Goal: Contribute content

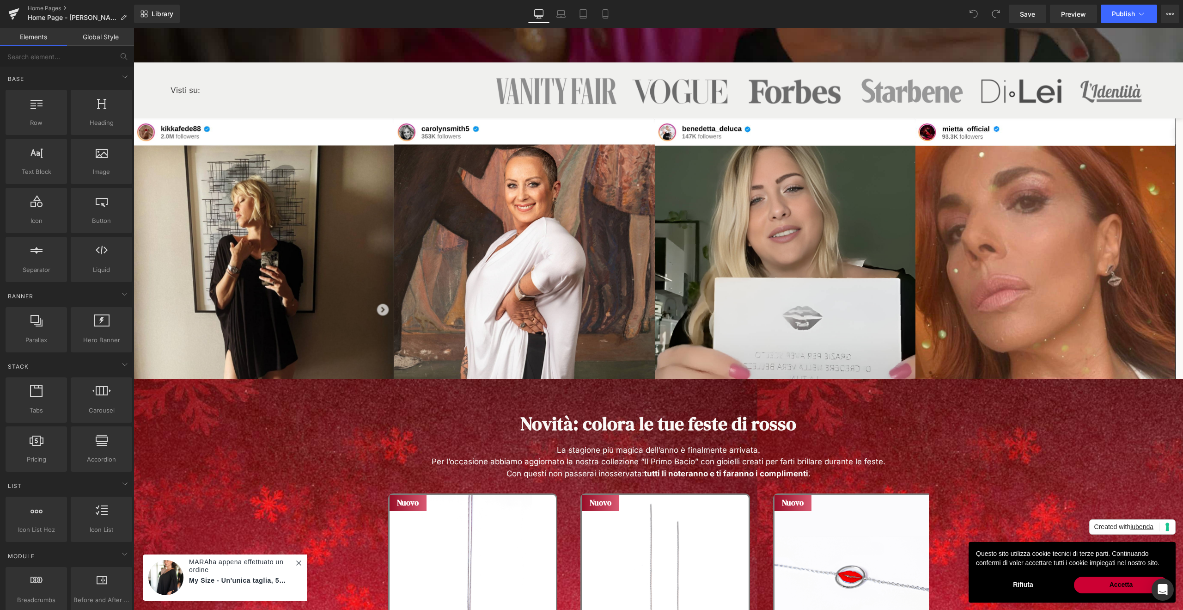
scroll to position [438, 0]
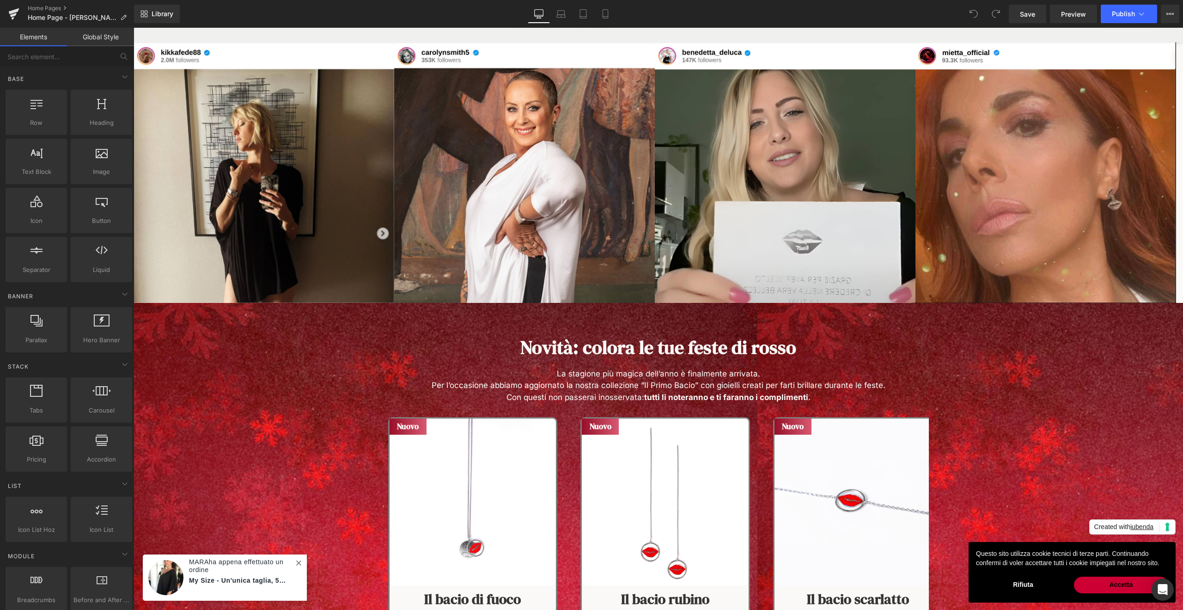
click at [336, 342] on h1 "Novità: colora le tue feste di rosso" at bounding box center [658, 347] width 1049 height 22
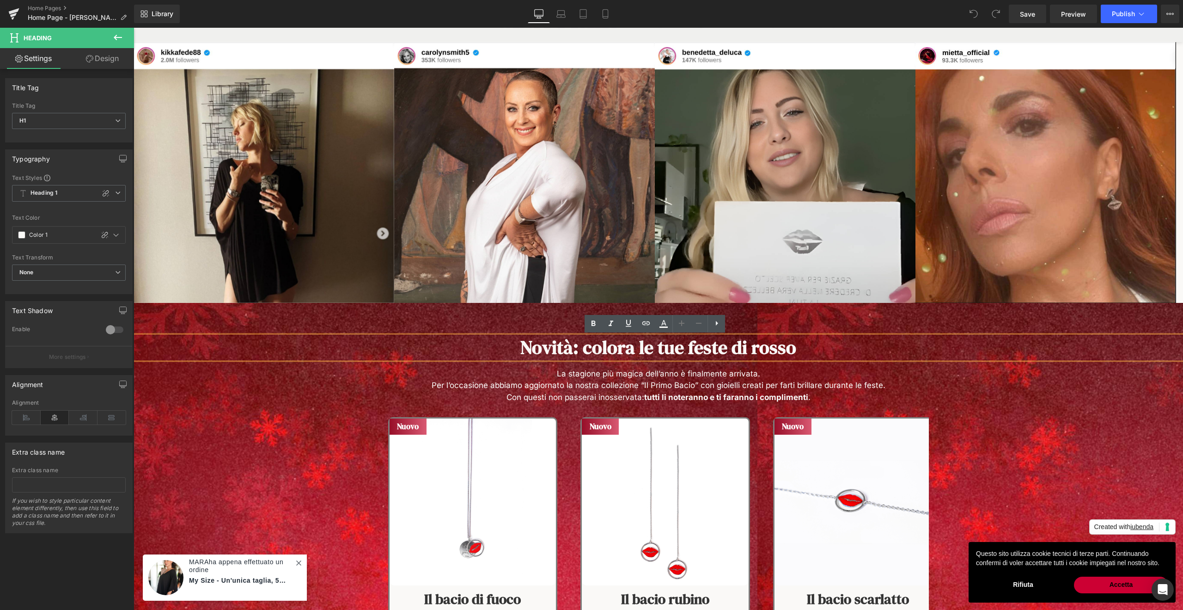
click at [342, 312] on div "Novità: colora le tue feste di rosso Heading La stagione più magica dell’anno è…" at bounding box center [658, 501] width 1049 height 397
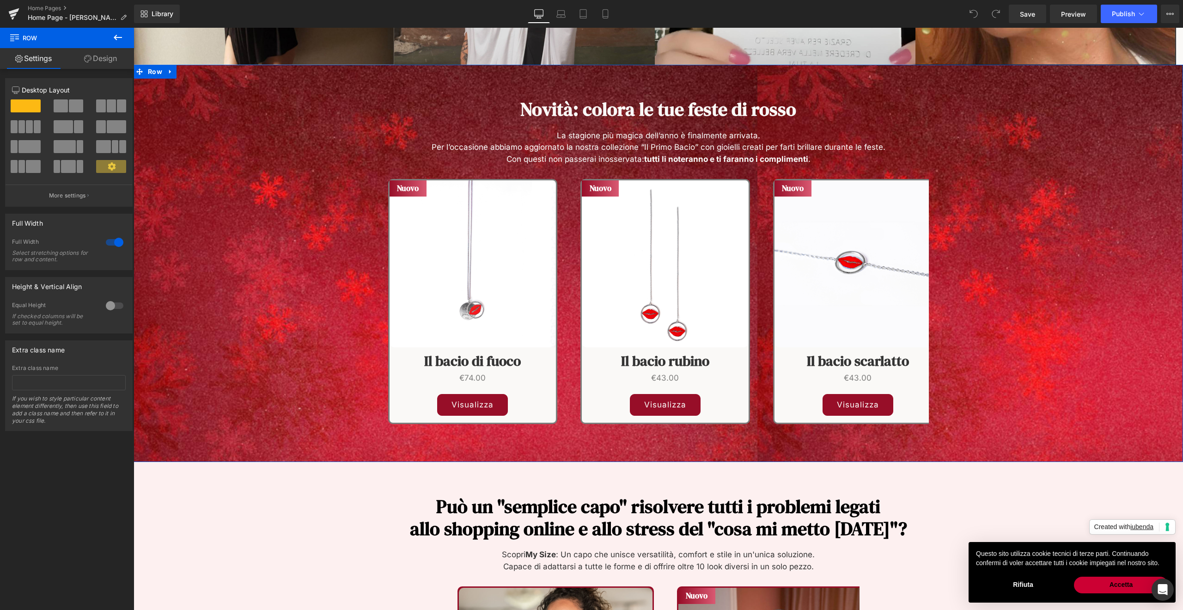
scroll to position [439, 0]
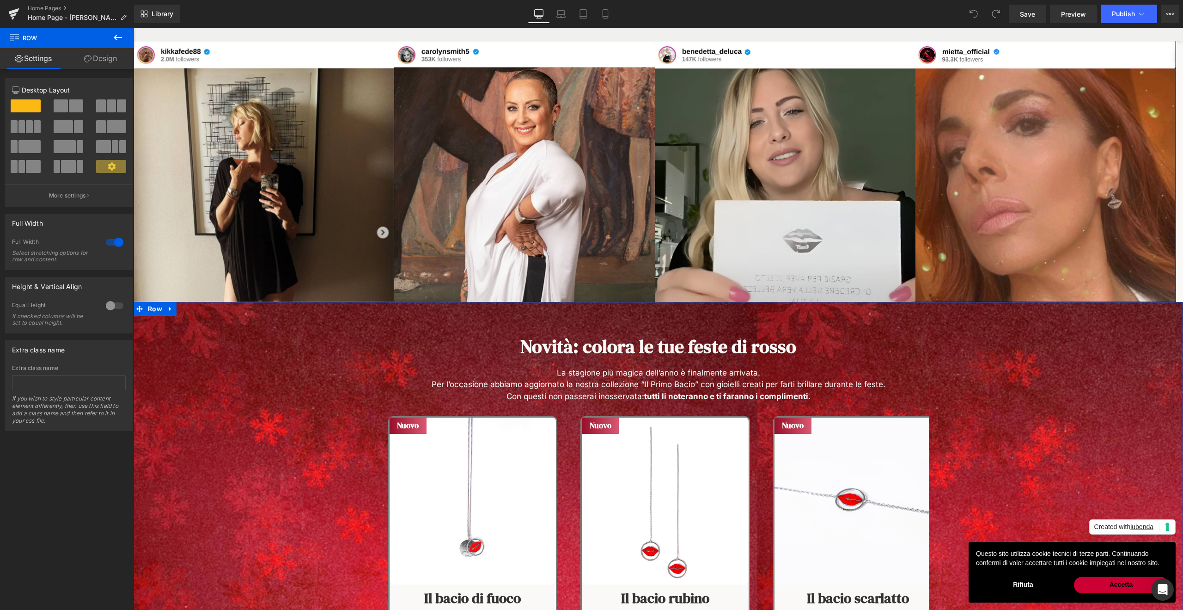
click at [477, 310] on div "Novità: colora le tue feste di rosso Heading La stagione più magica dell’anno è…" at bounding box center [658, 500] width 1049 height 397
click at [165, 308] on link at bounding box center [171, 309] width 12 height 14
click at [191, 311] on icon at bounding box center [194, 308] width 6 height 6
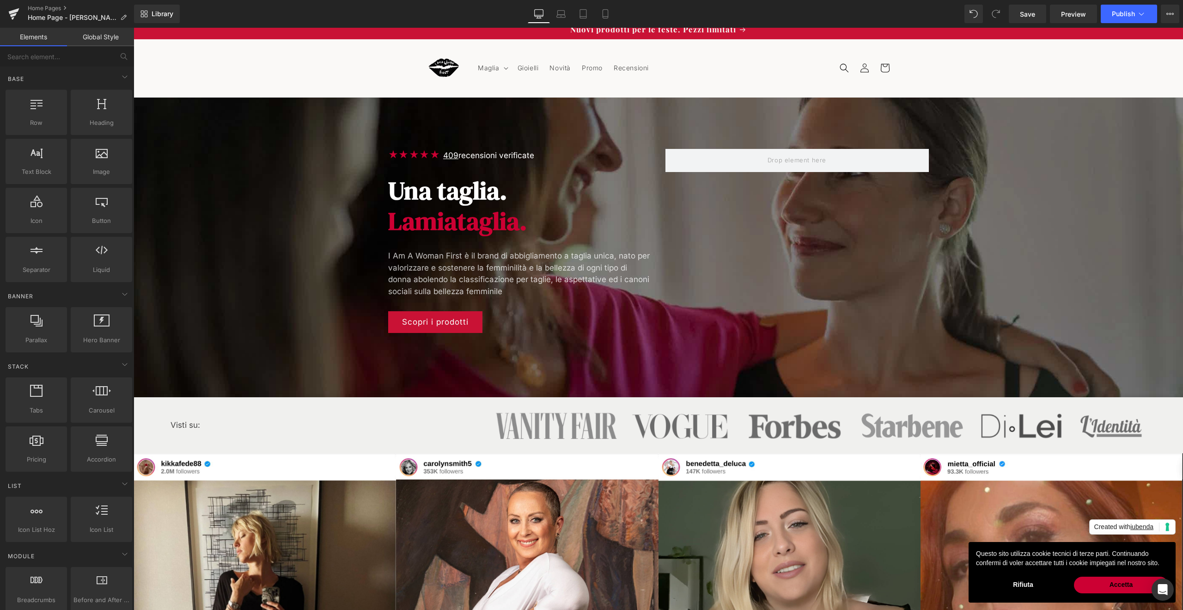
scroll to position [0, 0]
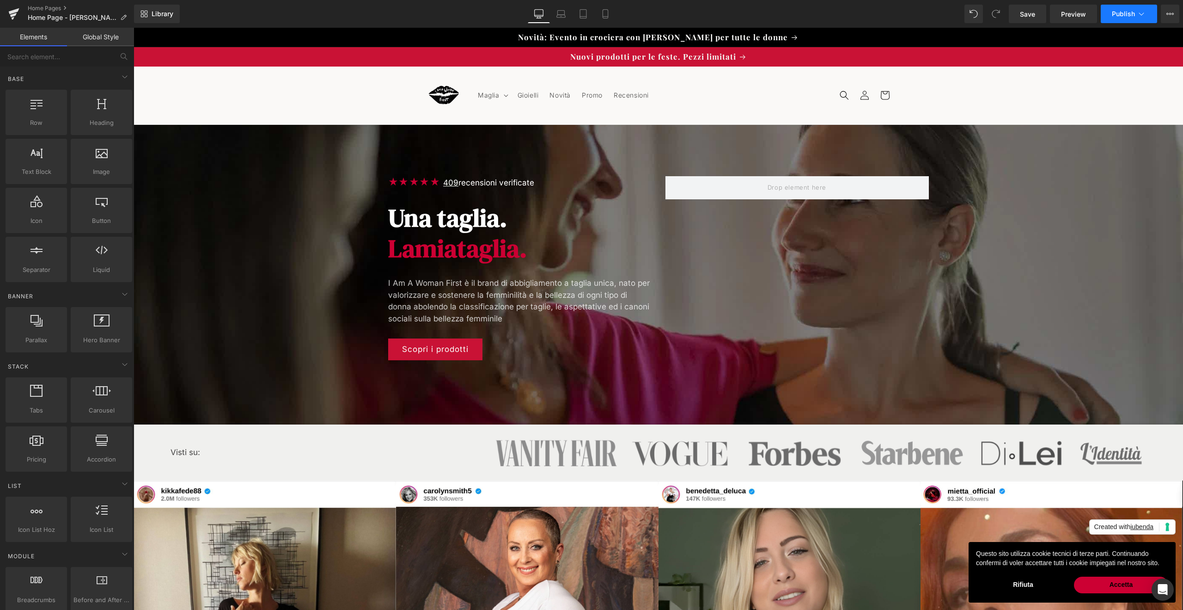
click at [1120, 17] on span "Publish" at bounding box center [1123, 13] width 23 height 7
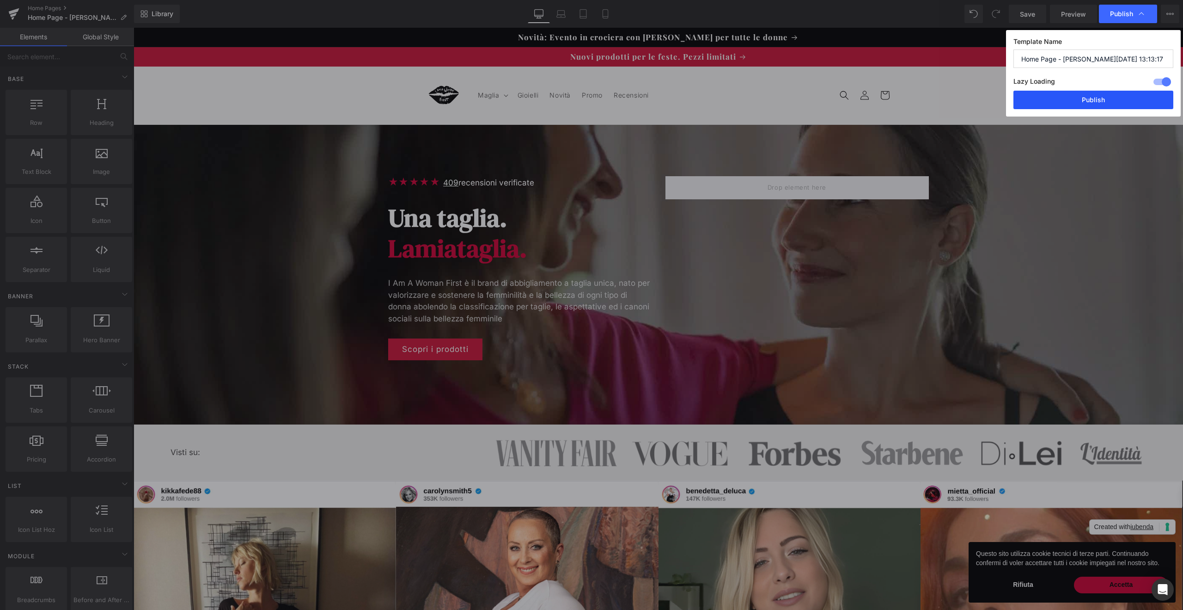
click at [1092, 98] on button "Publish" at bounding box center [1093, 100] width 160 height 18
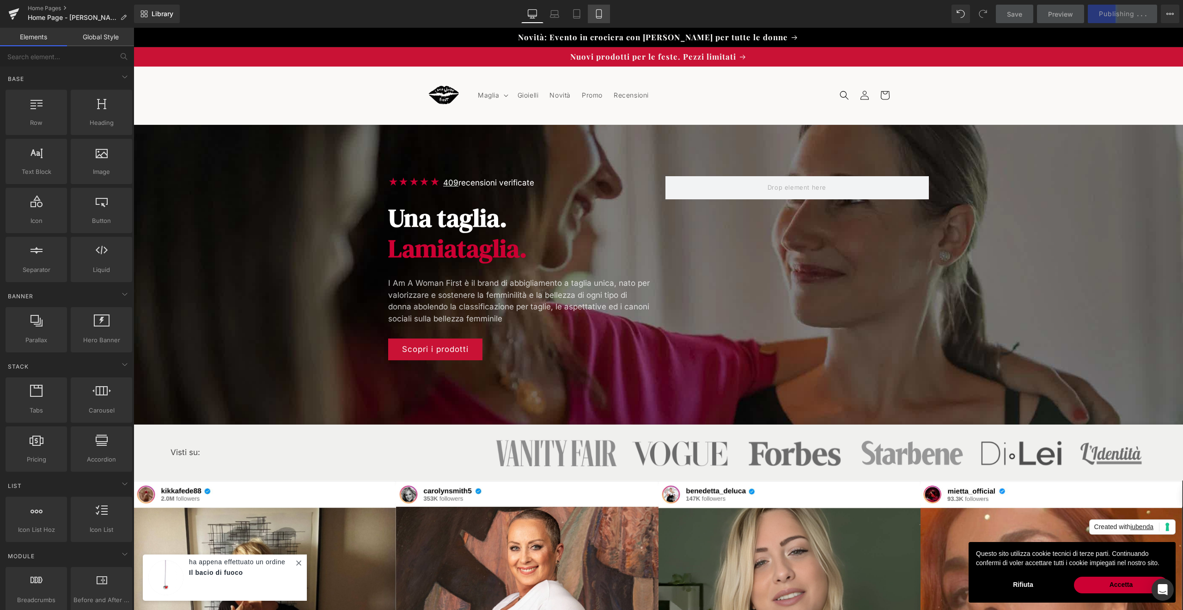
click at [607, 19] on link "Mobile" at bounding box center [599, 14] width 22 height 18
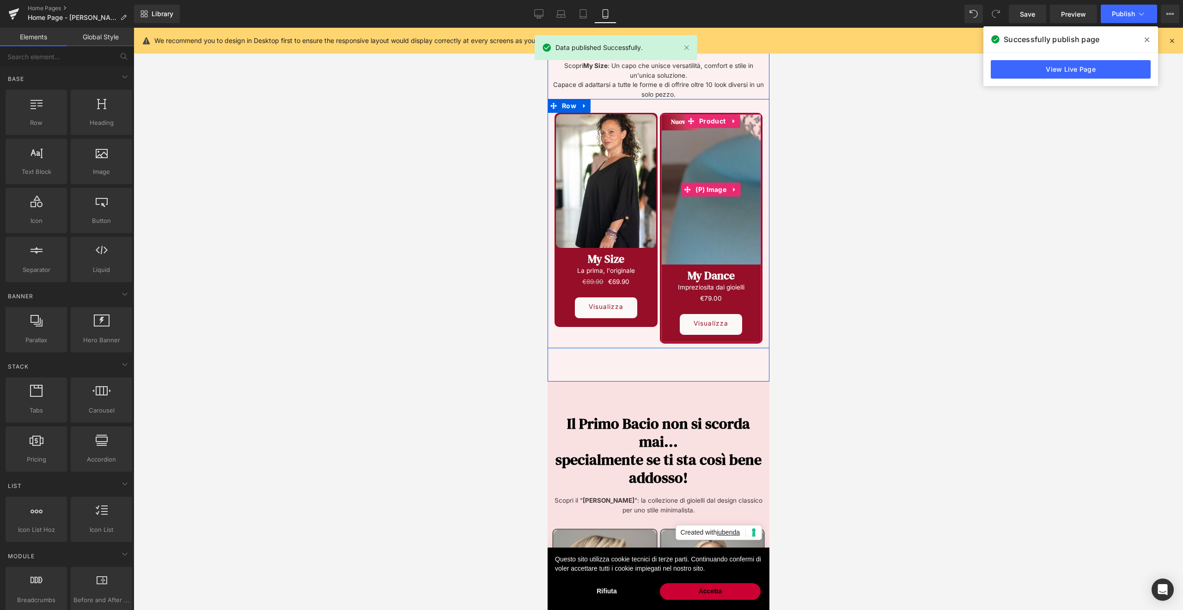
scroll to position [971, 0]
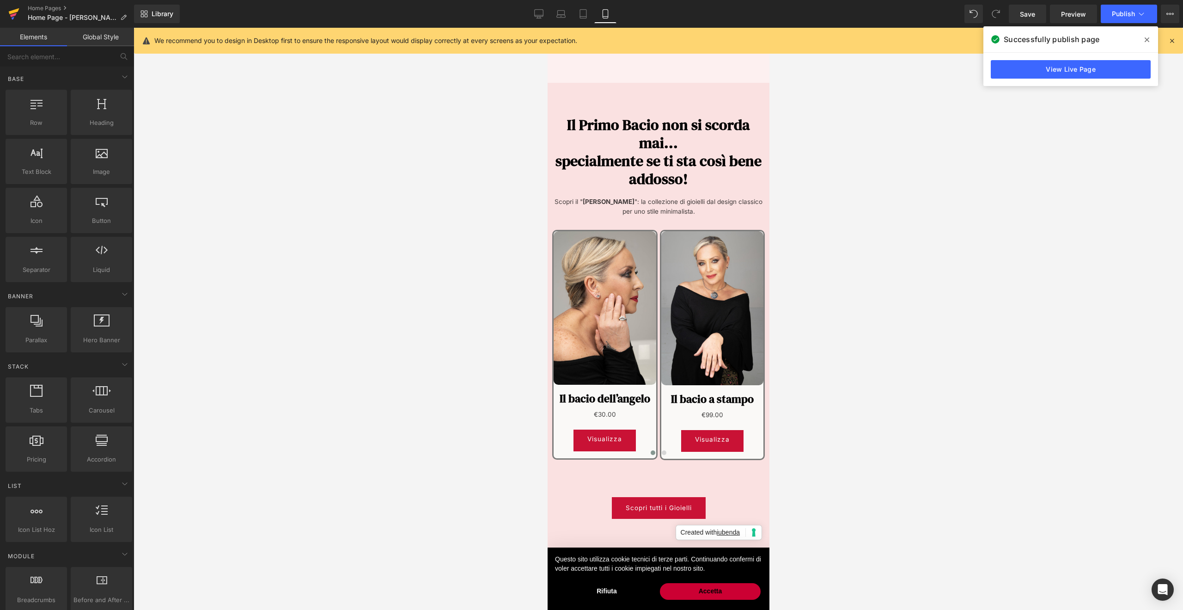
click at [3, 12] on link at bounding box center [14, 14] width 28 height 28
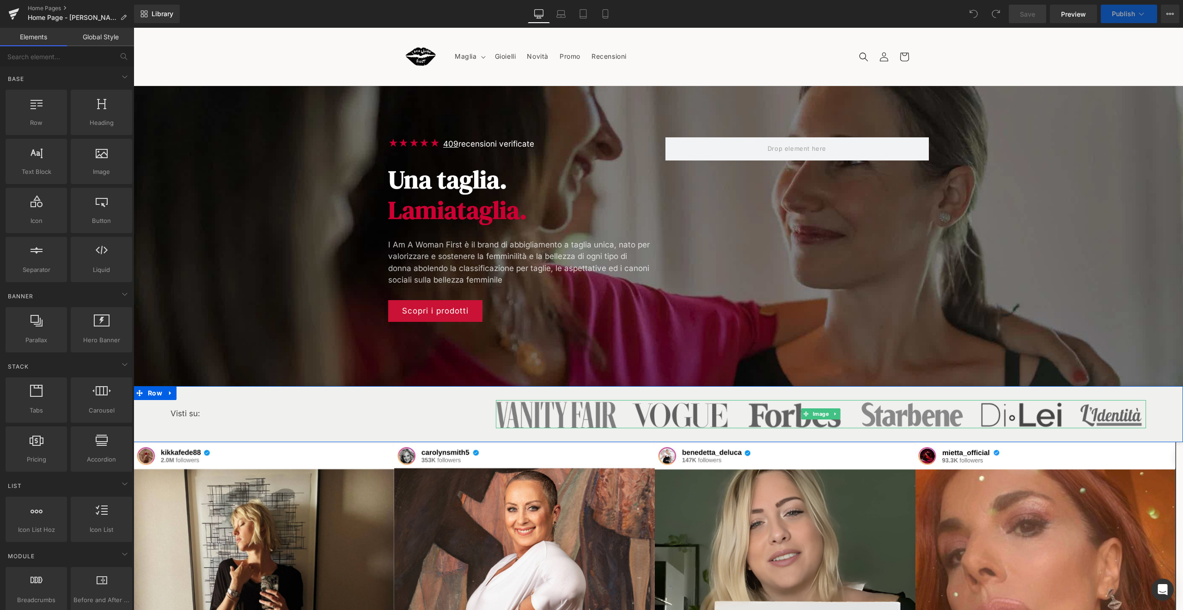
click at [510, 407] on img at bounding box center [821, 414] width 650 height 28
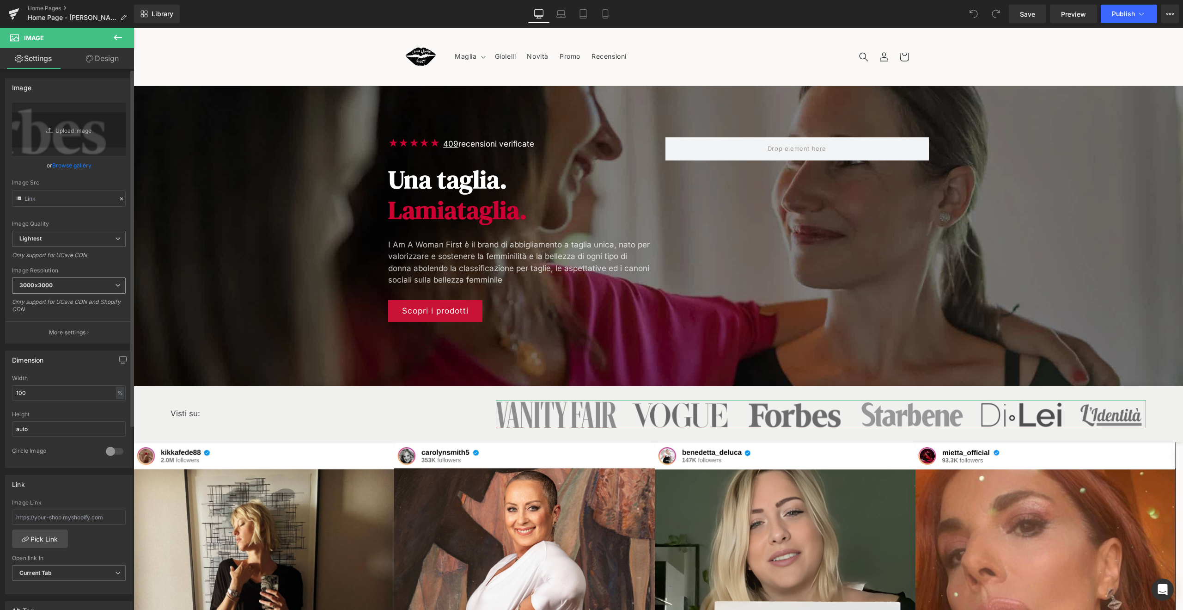
click at [73, 284] on span "3000x3000" at bounding box center [69, 285] width 114 height 16
click at [67, 346] on li "2560x2560" at bounding box center [69, 349] width 114 height 14
click at [68, 285] on span "2560x2560" at bounding box center [69, 285] width 114 height 16
click at [60, 329] on li "1920x1920" at bounding box center [69, 336] width 114 height 14
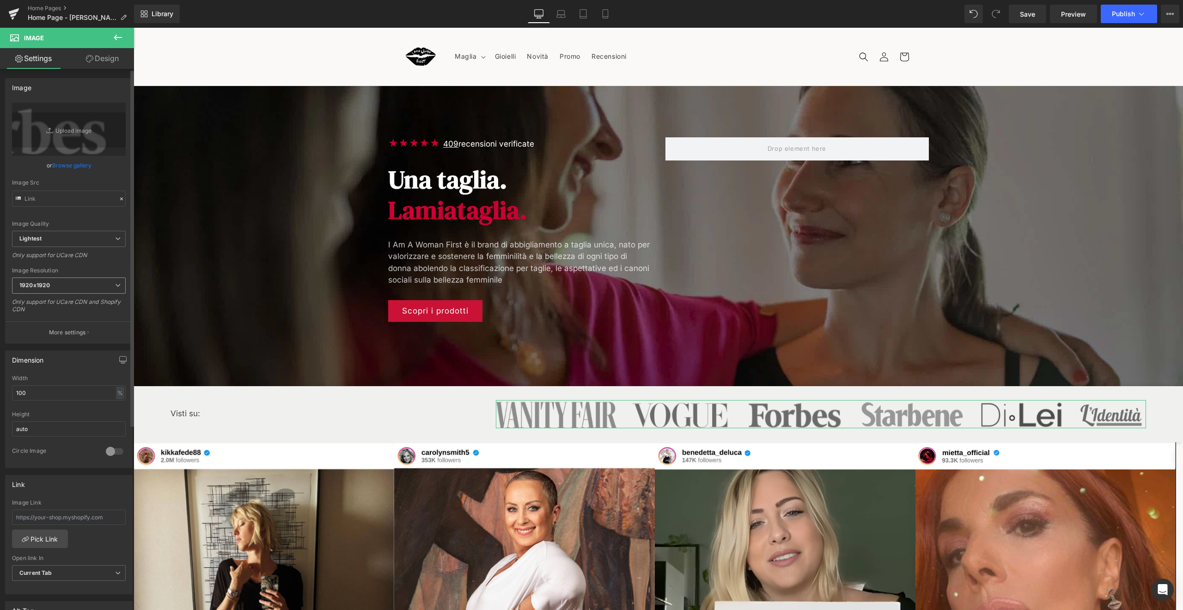
click at [74, 287] on span "1920x1920" at bounding box center [69, 285] width 114 height 16
click at [65, 319] on li "1600x1600" at bounding box center [69, 322] width 114 height 14
click at [72, 288] on span "1600x1600" at bounding box center [69, 285] width 114 height 16
click at [66, 308] on li "1440x1440" at bounding box center [69, 308] width 114 height 14
click at [68, 287] on span "1440x1440" at bounding box center [69, 285] width 114 height 16
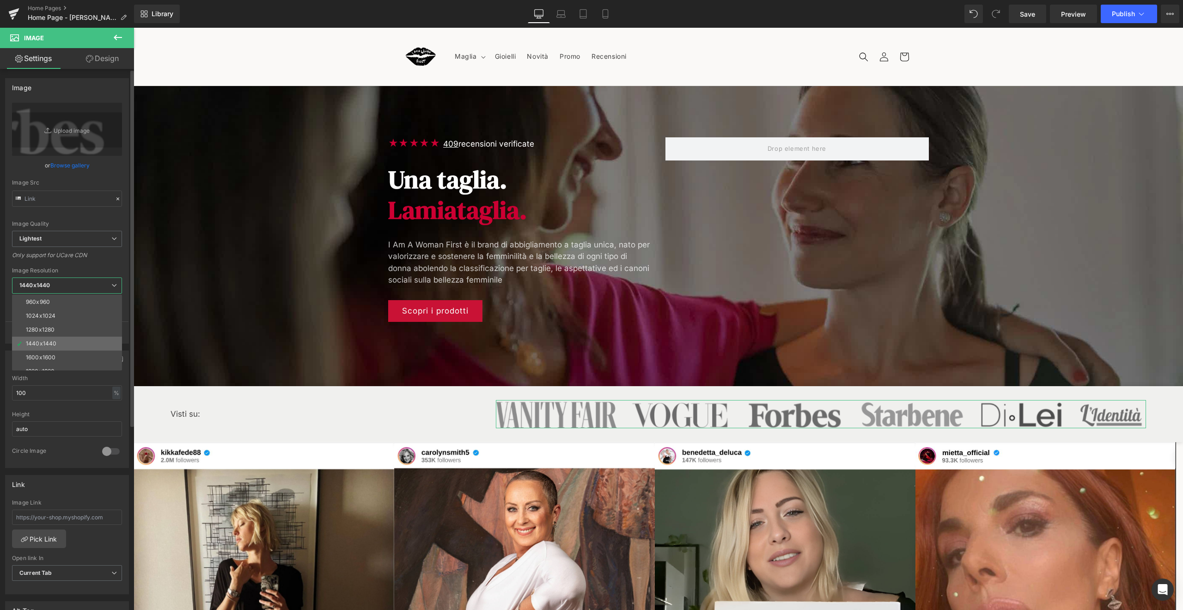
scroll to position [96, 0]
click at [63, 303] on li "960x960" at bounding box center [69, 302] width 114 height 14
click at [65, 290] on span "960x960" at bounding box center [69, 285] width 114 height 16
click at [56, 330] on li "800x800" at bounding box center [69, 333] width 114 height 14
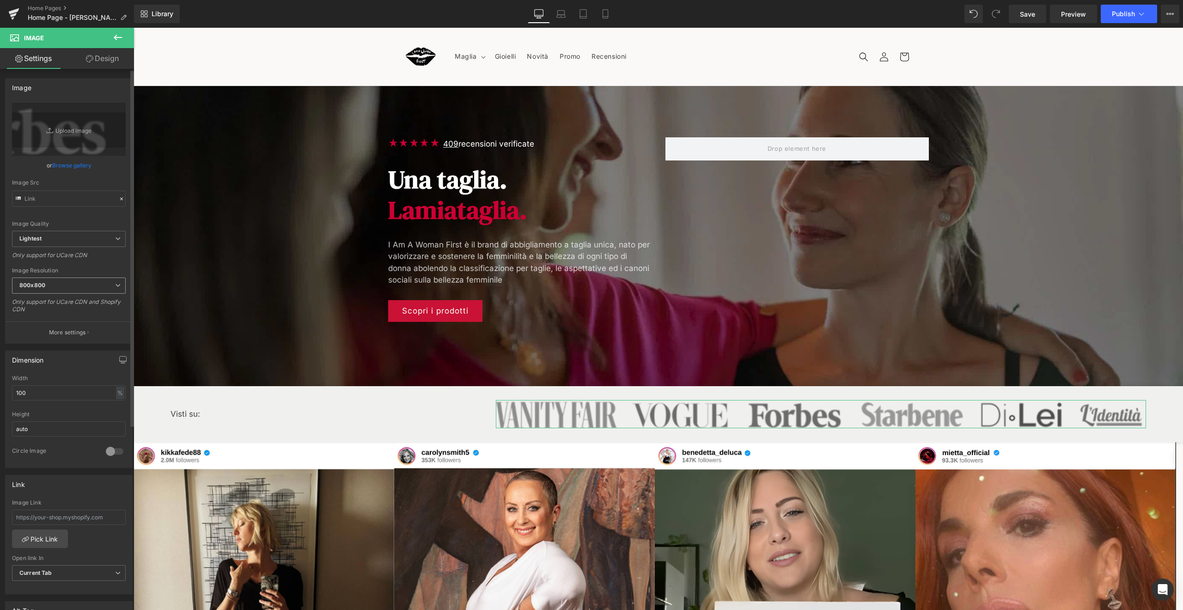
click at [67, 292] on span "800x800" at bounding box center [69, 285] width 114 height 16
click at [61, 306] on li "100x100" at bounding box center [69, 301] width 114 height 14
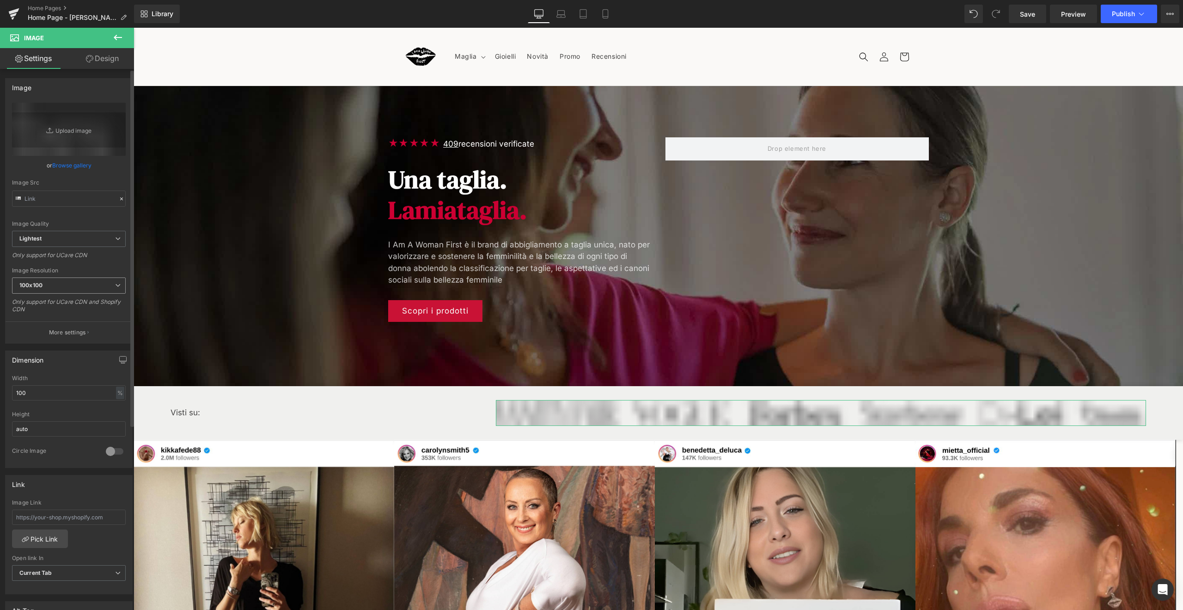
click at [70, 289] on span "100x100" at bounding box center [69, 285] width 114 height 16
click at [57, 357] on li "800x800" at bounding box center [69, 362] width 114 height 14
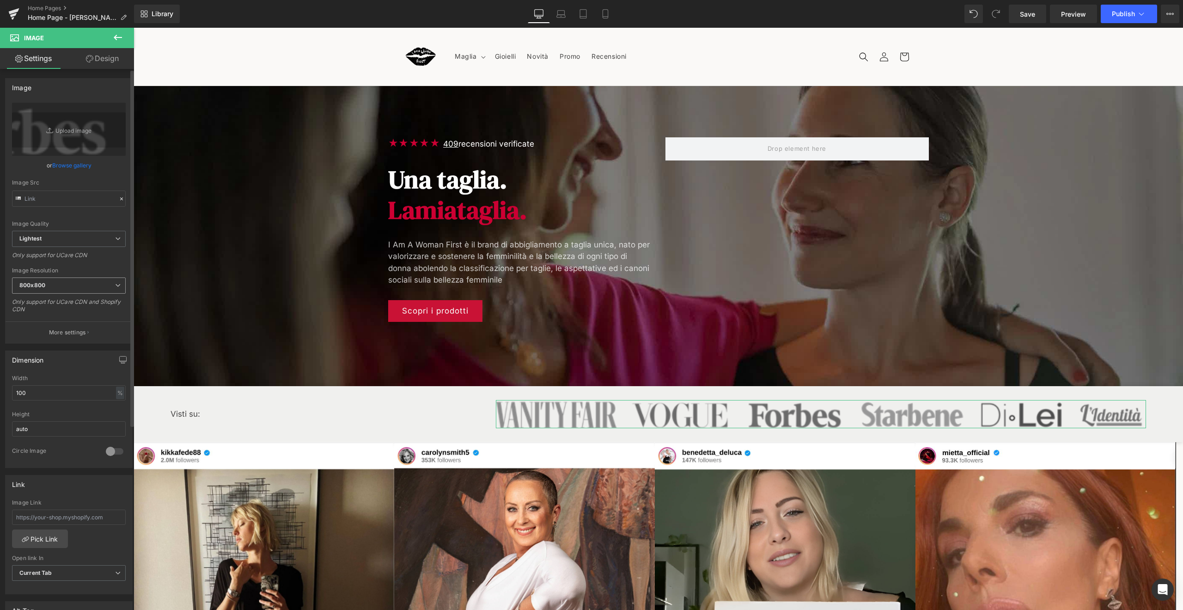
click at [73, 290] on span "800x800" at bounding box center [69, 285] width 114 height 16
click at [54, 348] on div "1024x1024" at bounding box center [41, 347] width 30 height 6
drag, startPoint x: 22, startPoint y: 392, endPoint x: 0, endPoint y: 390, distance: 22.3
click at [0, 390] on div "Dimension 100% Width 100 % % px auto Height auto 0 Circle Image" at bounding box center [69, 405] width 138 height 124
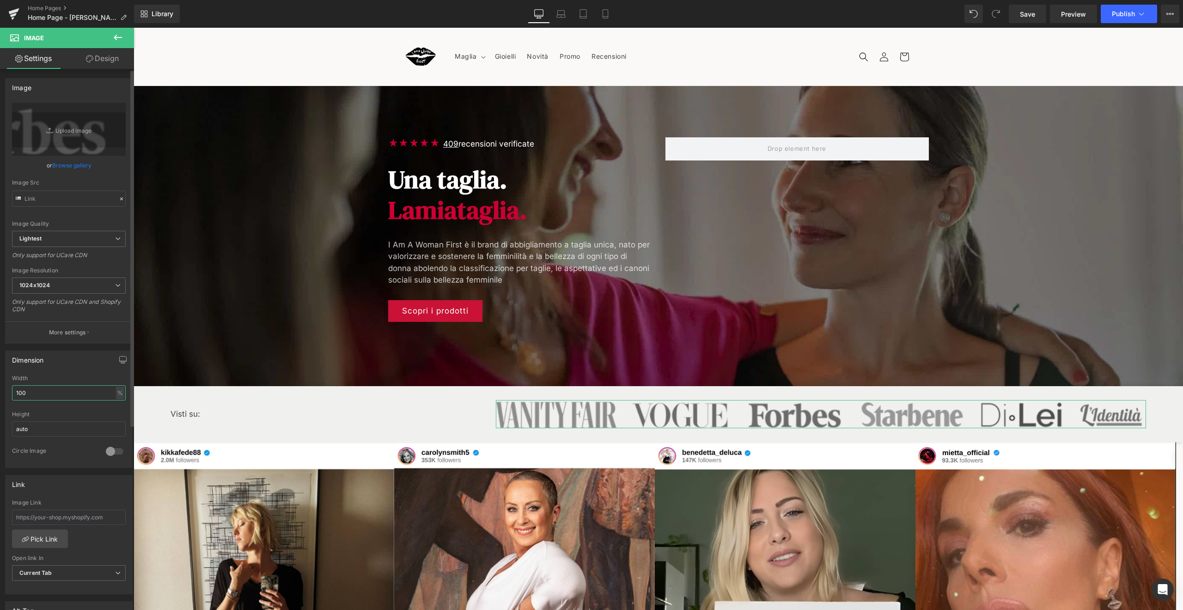
type input "80"
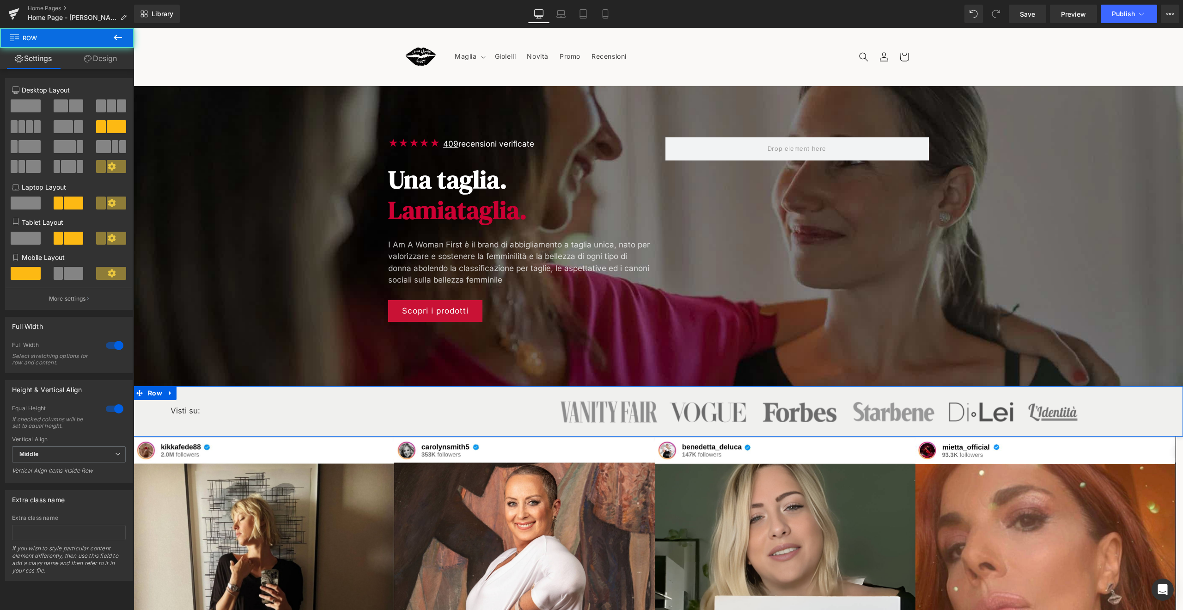
click at [210, 395] on div "Visti su: Text Block Image Row" at bounding box center [658, 411] width 1049 height 50
click at [69, 108] on span at bounding box center [76, 105] width 14 height 13
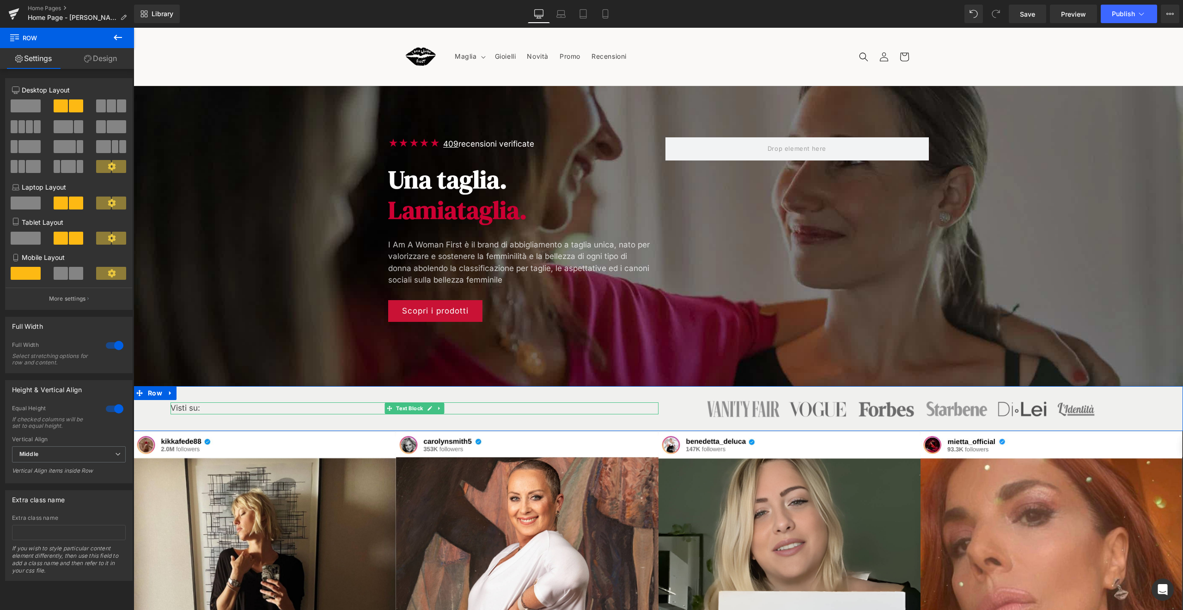
click at [308, 408] on p "Visti su:" at bounding box center [415, 408] width 488 height 12
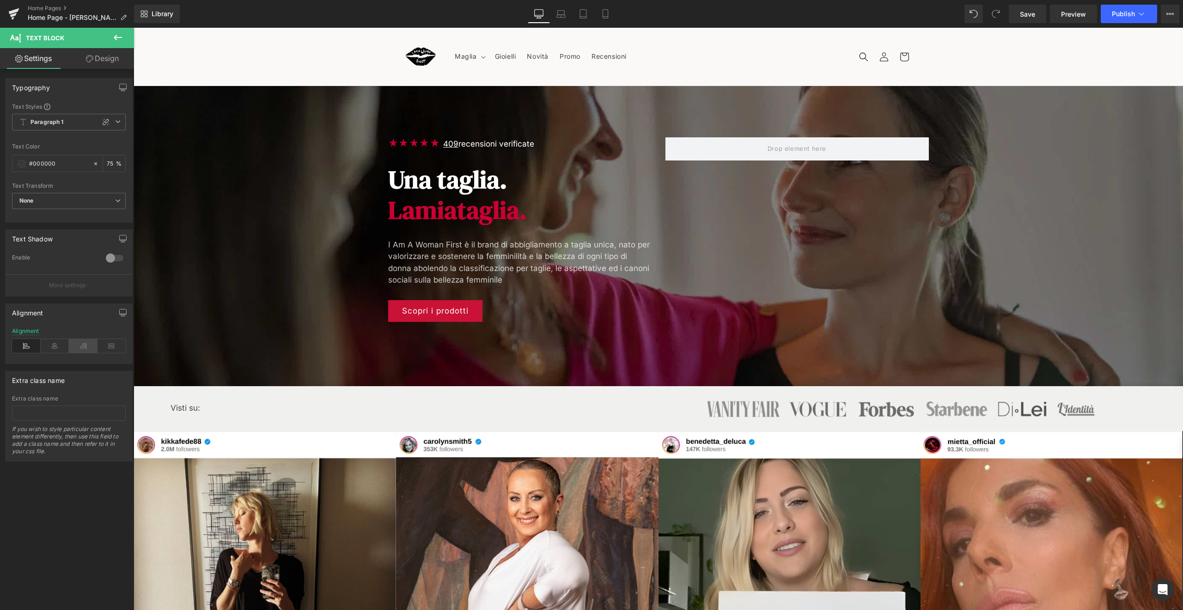
click at [73, 352] on icon at bounding box center [83, 346] width 29 height 14
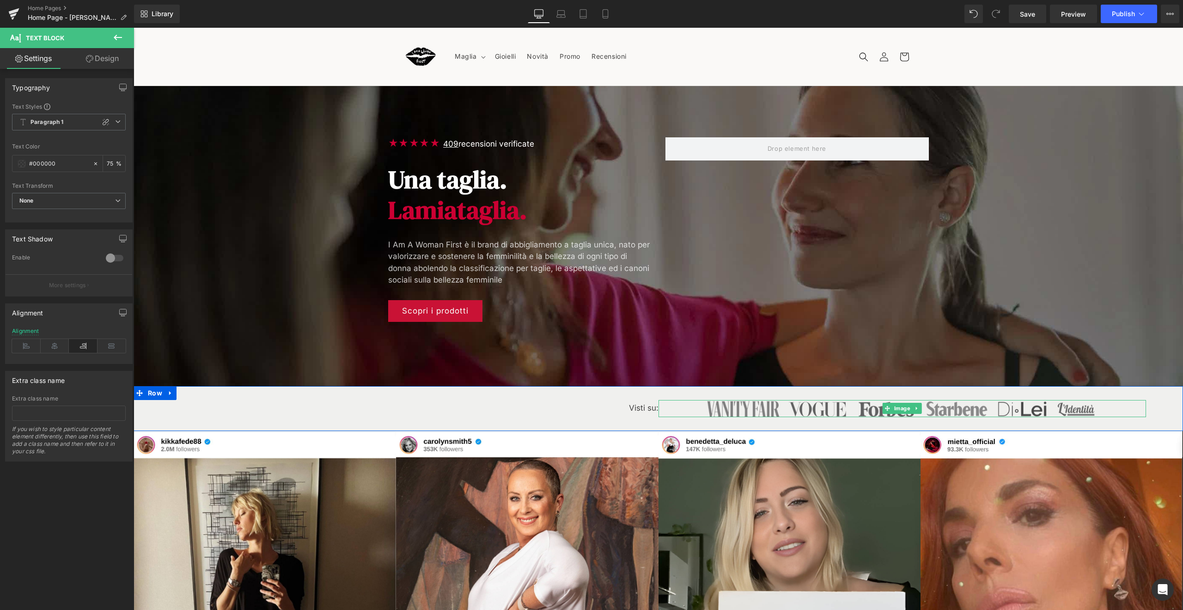
click at [709, 406] on img at bounding box center [902, 408] width 390 height 17
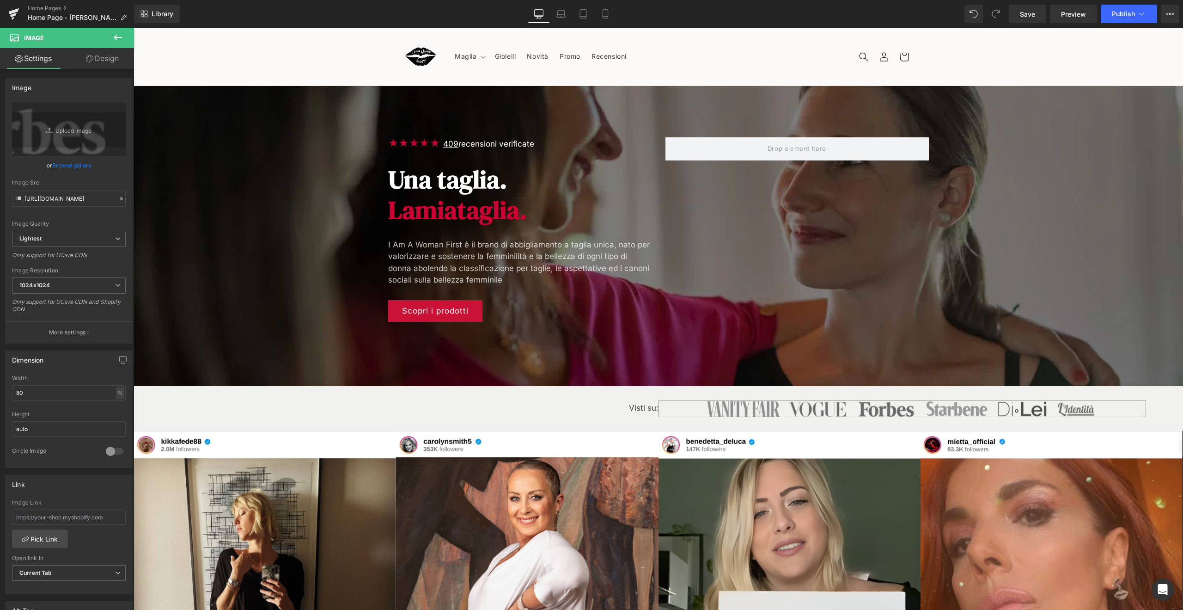
click at [92, 61] on link "Design" at bounding box center [102, 58] width 67 height 21
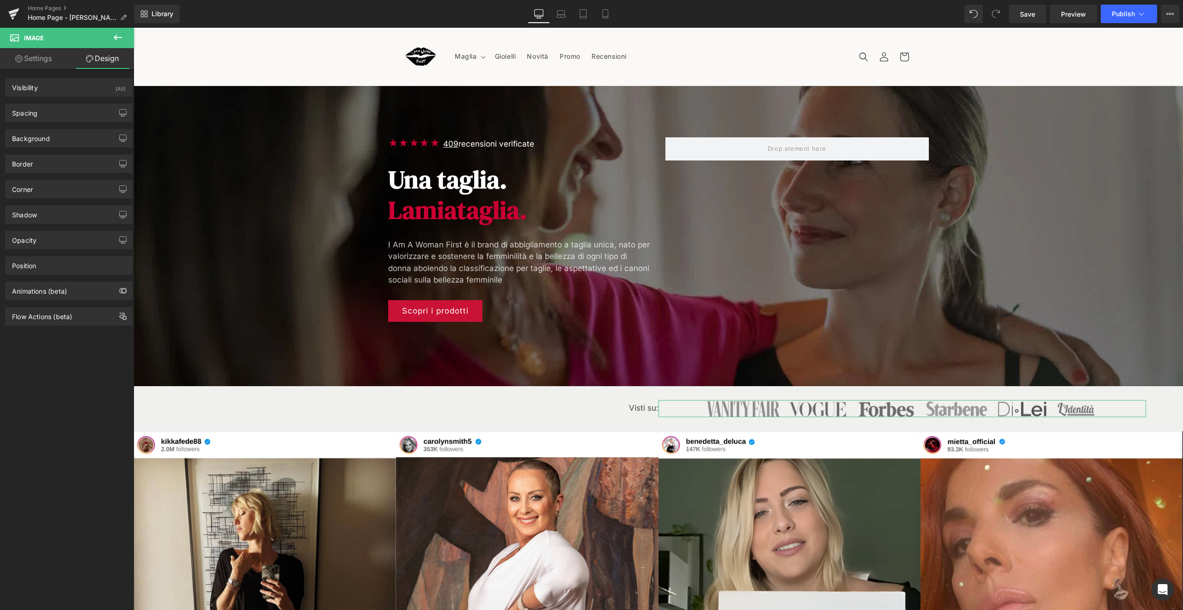
click at [40, 65] on link "Settings" at bounding box center [33, 58] width 67 height 21
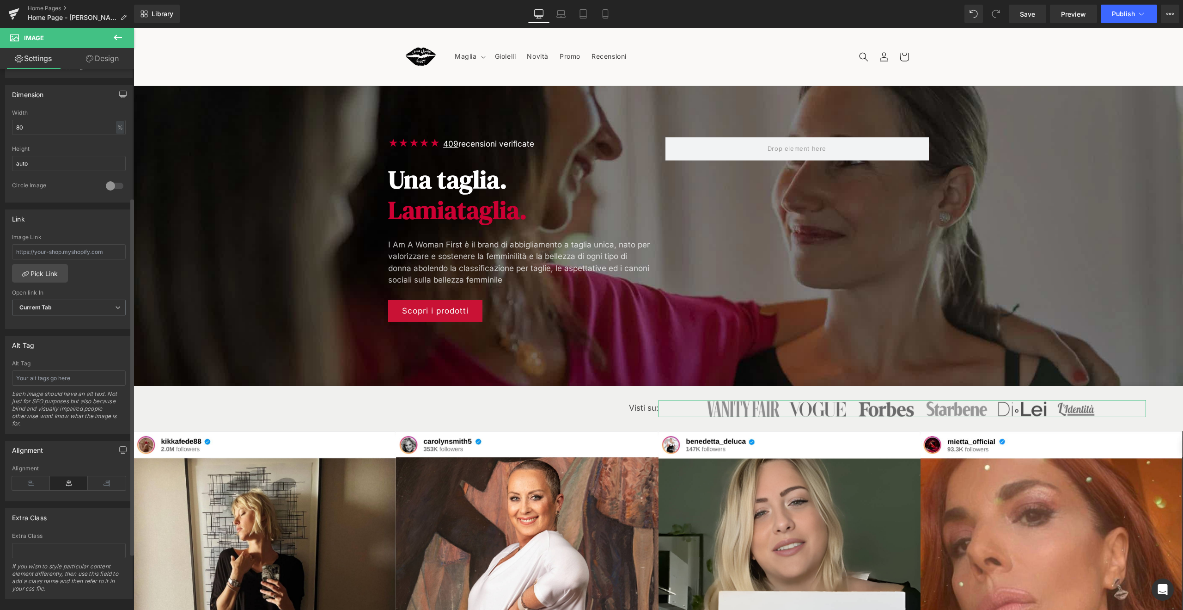
scroll to position [280, 0]
click at [25, 468] on icon at bounding box center [31, 475] width 38 height 14
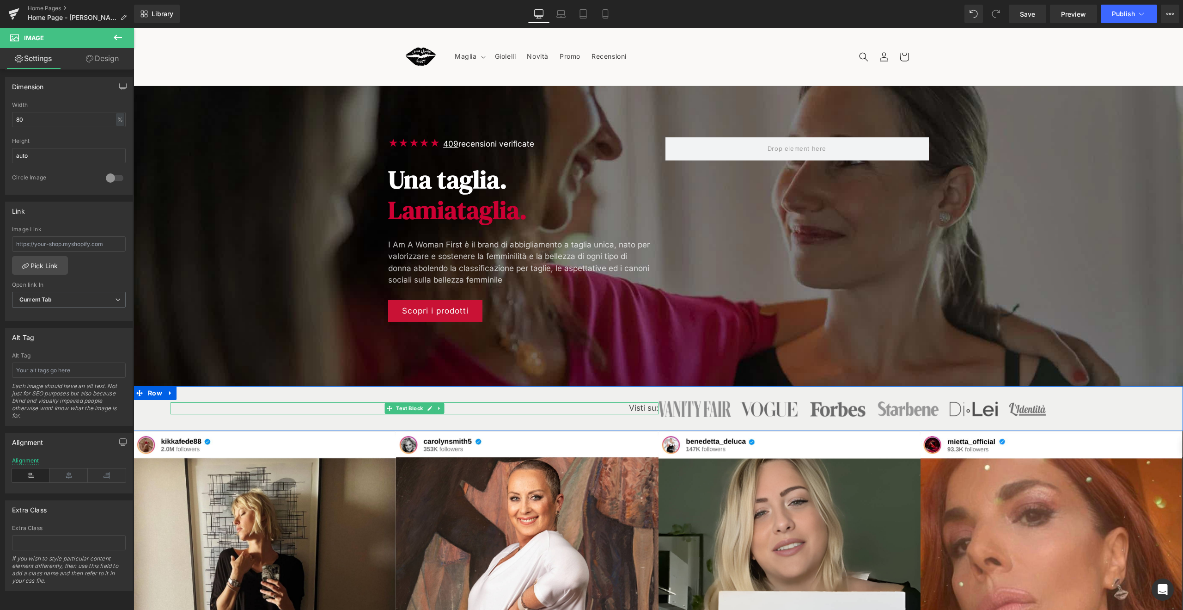
click at [593, 410] on p "Visti su:" at bounding box center [415, 408] width 488 height 12
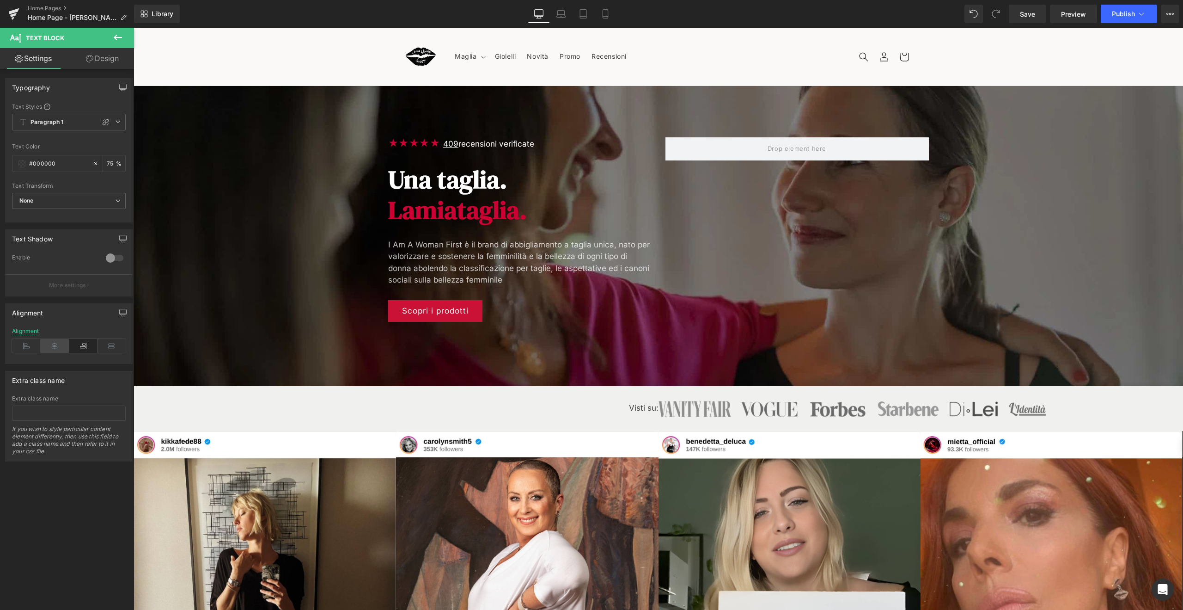
click at [63, 345] on icon at bounding box center [55, 346] width 29 height 14
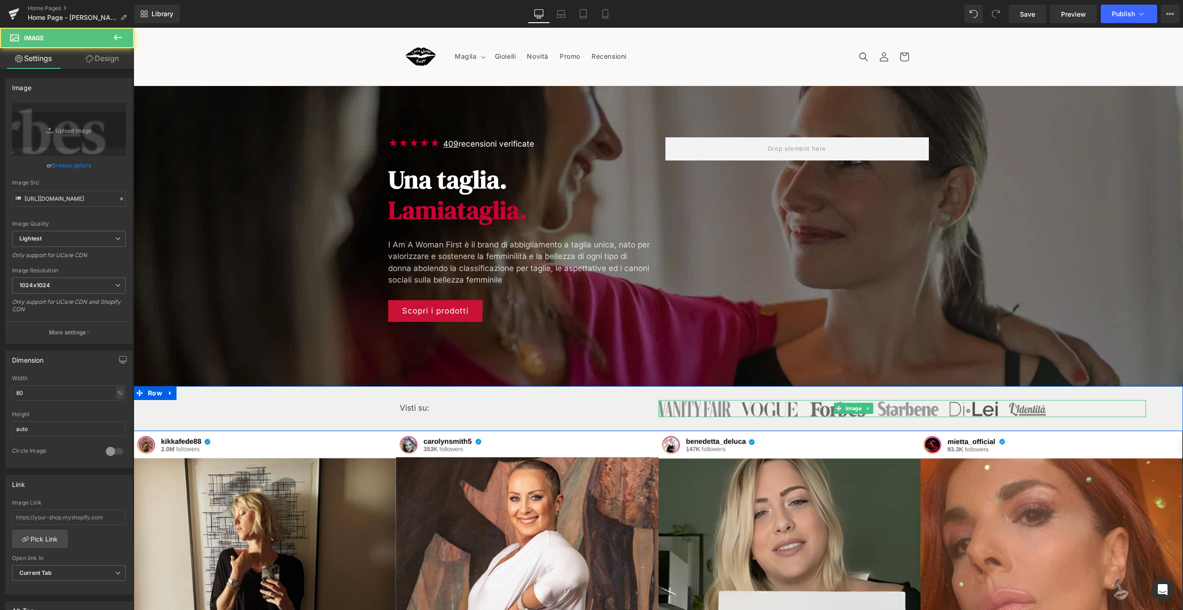
drag, startPoint x: 654, startPoint y: 409, endPoint x: 634, endPoint y: 411, distance: 19.9
click at [634, 411] on div "Visti su: Text Block Image Row" at bounding box center [658, 408] width 1049 height 45
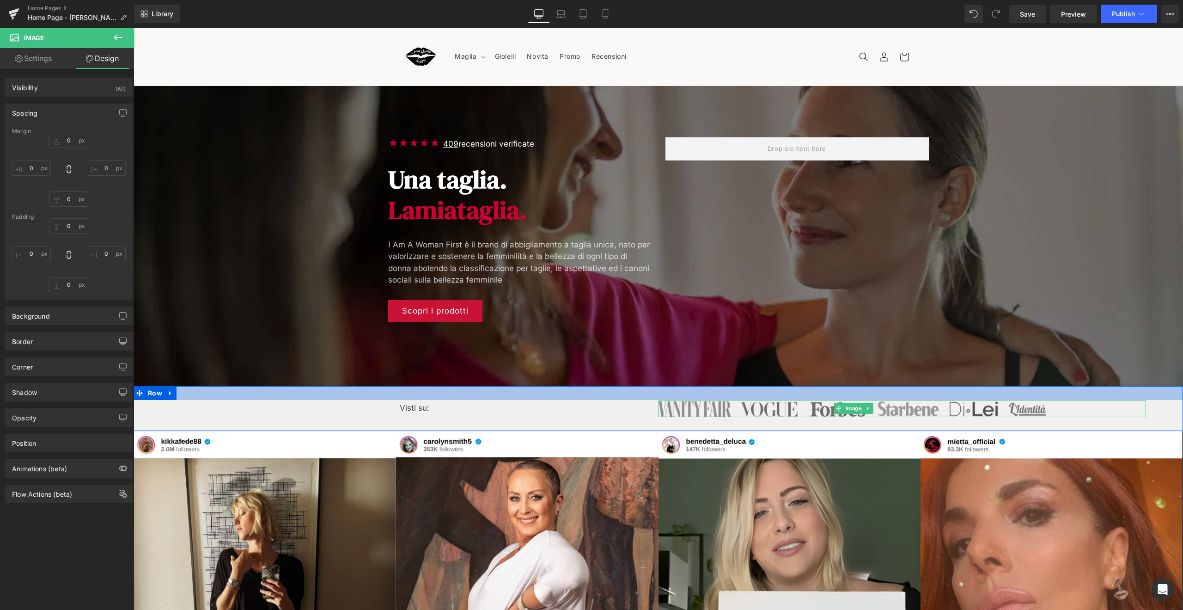
click at [366, 389] on div at bounding box center [658, 393] width 1049 height 14
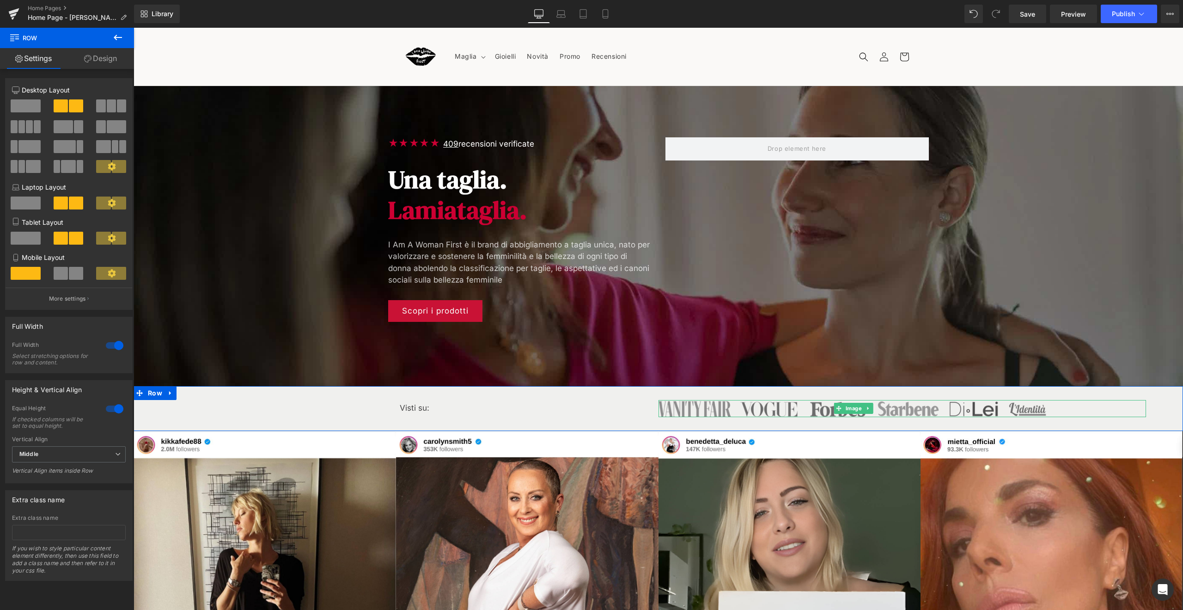
click at [29, 152] on span at bounding box center [29, 146] width 22 height 13
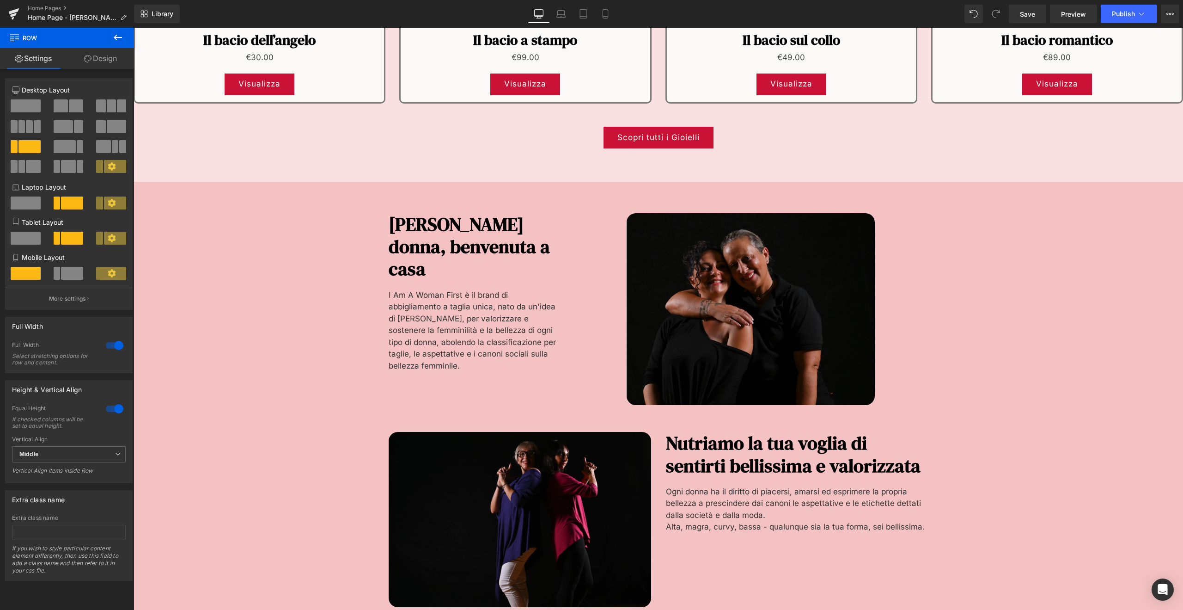
scroll to position [908, 0]
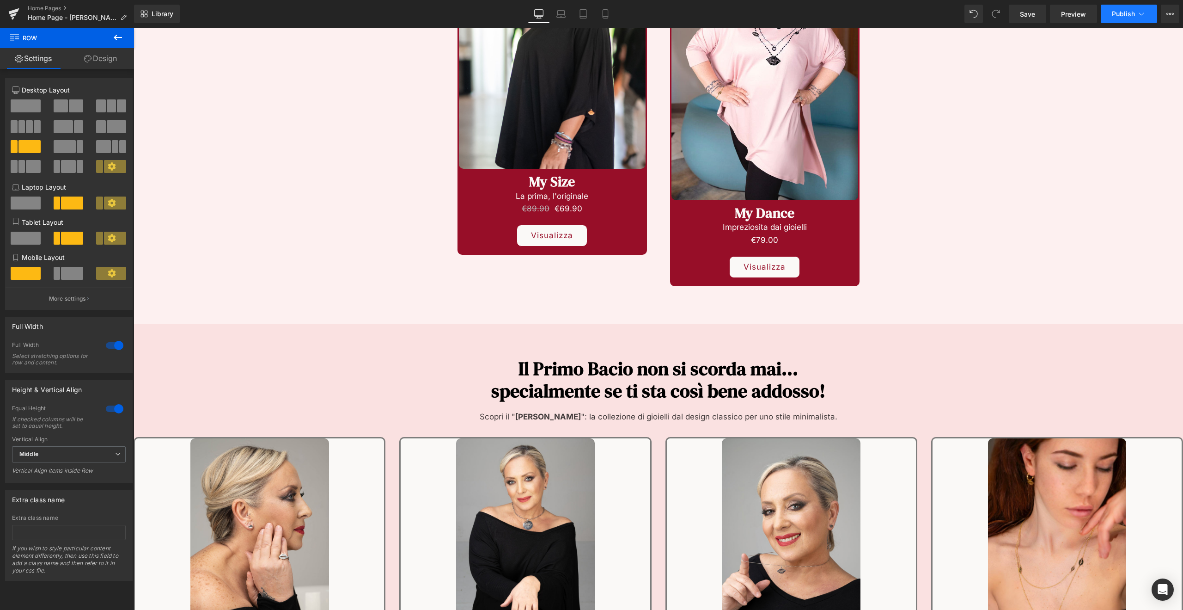
click at [1138, 13] on icon at bounding box center [1141, 13] width 9 height 9
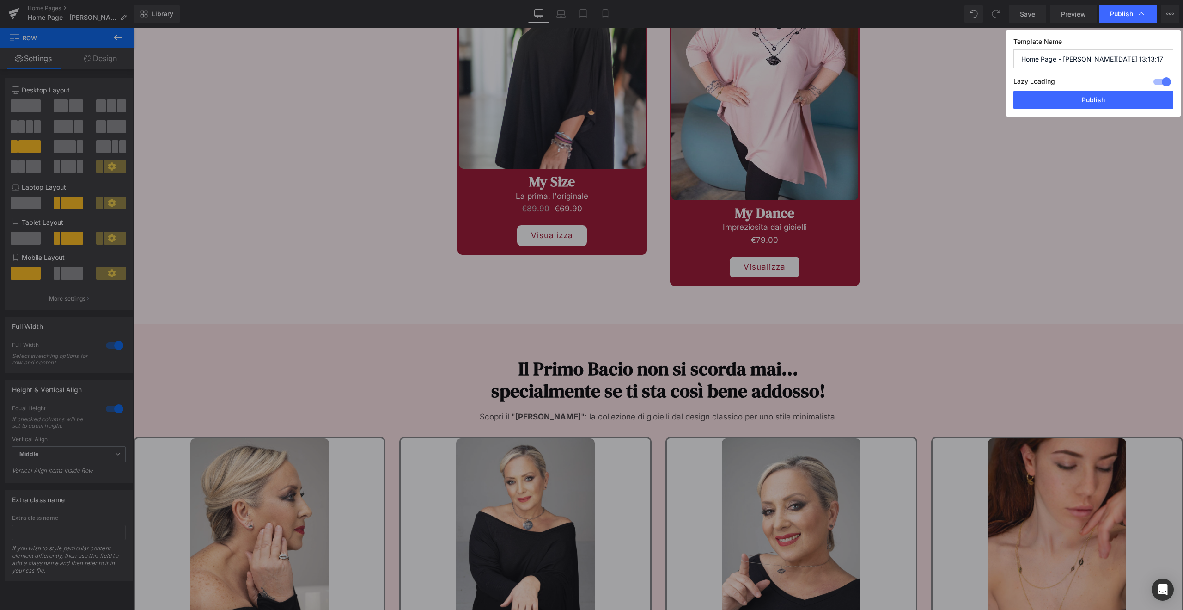
click at [1154, 78] on div at bounding box center [1162, 81] width 22 height 15
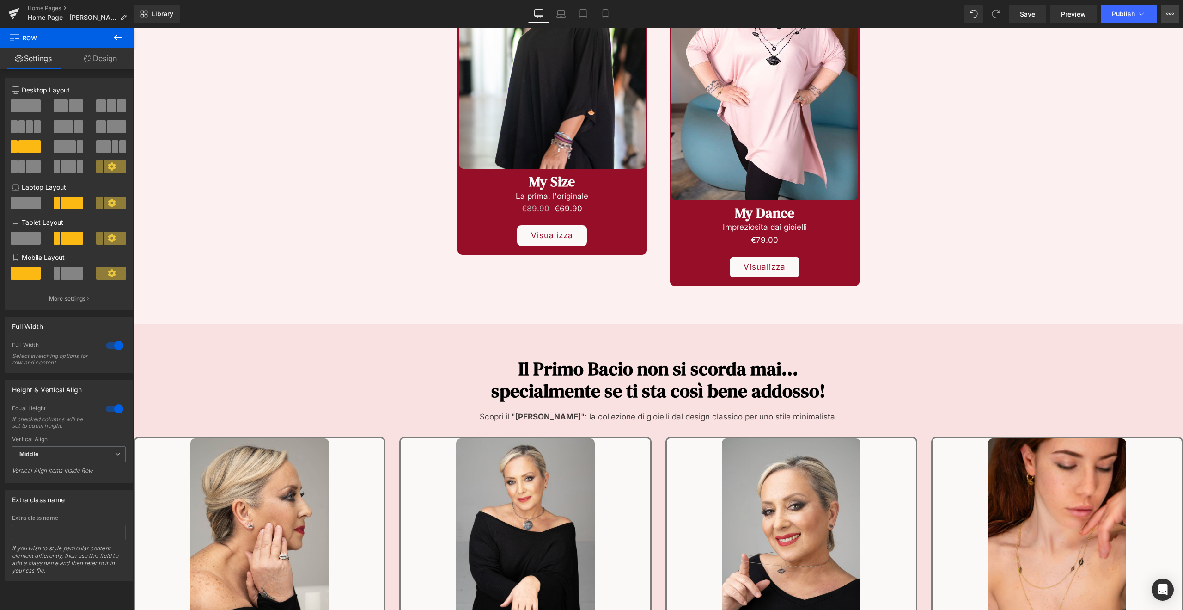
click at [1169, 14] on icon at bounding box center [1169, 13] width 7 height 7
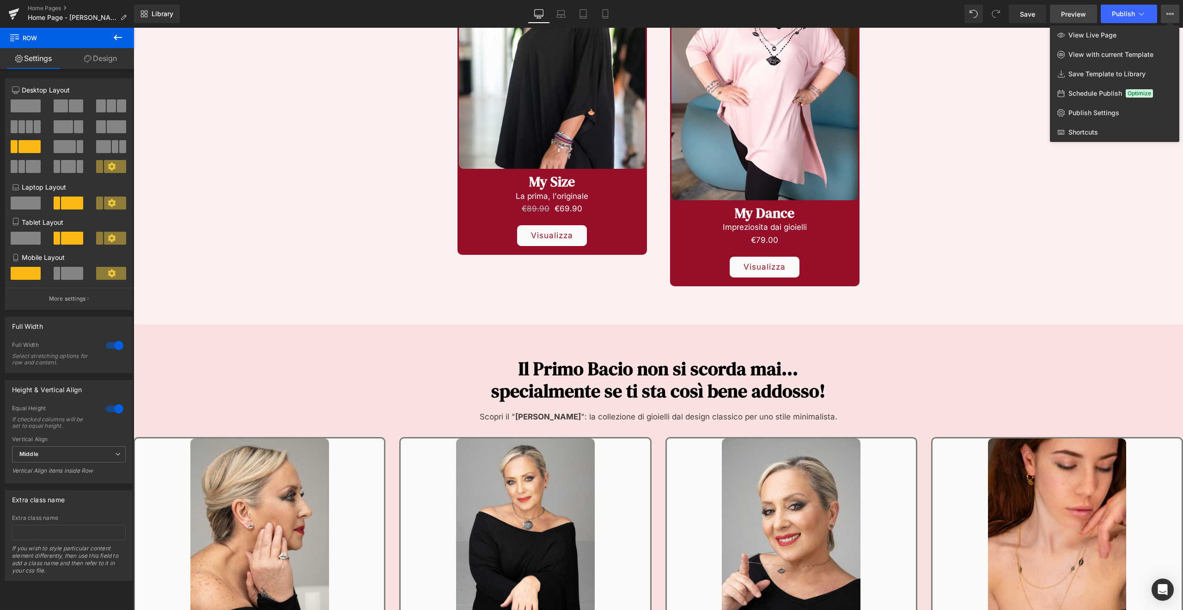
click at [1083, 18] on span "Preview" at bounding box center [1073, 14] width 25 height 10
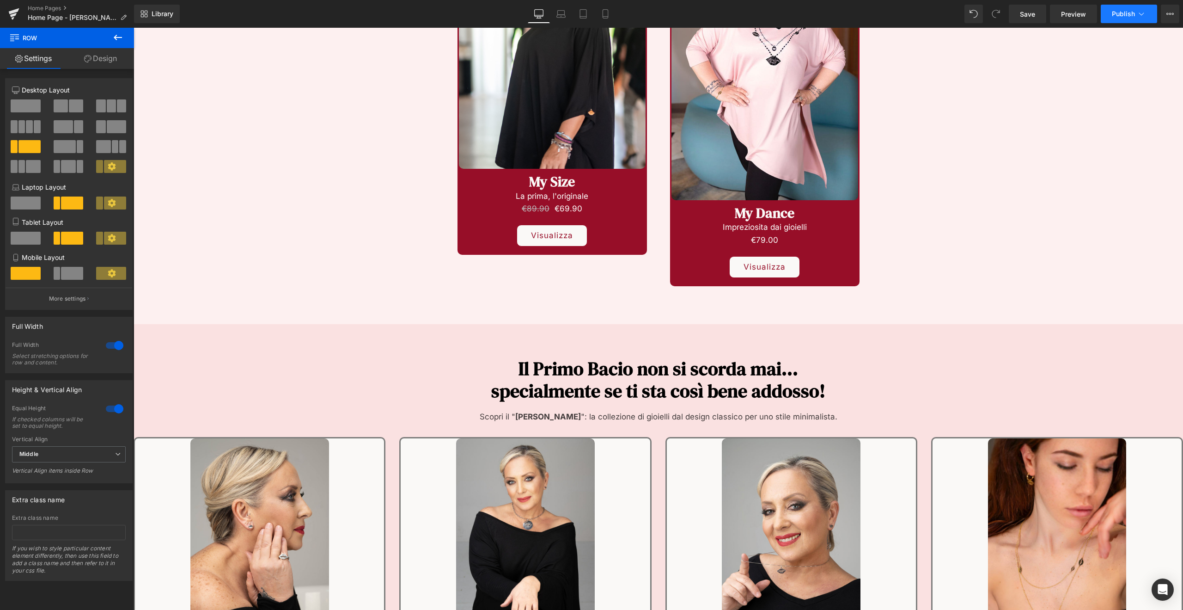
click at [1109, 19] on button "Publish" at bounding box center [1129, 14] width 56 height 18
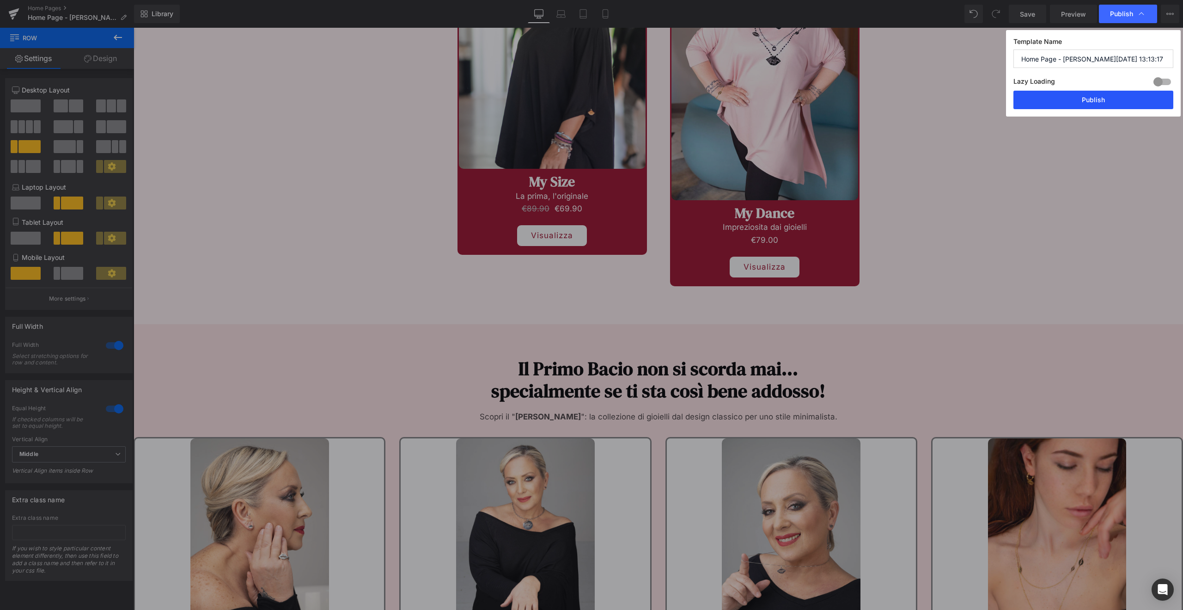
click at [1087, 98] on button "Publish" at bounding box center [1093, 100] width 160 height 18
